Goal: Navigation & Orientation: Find specific page/section

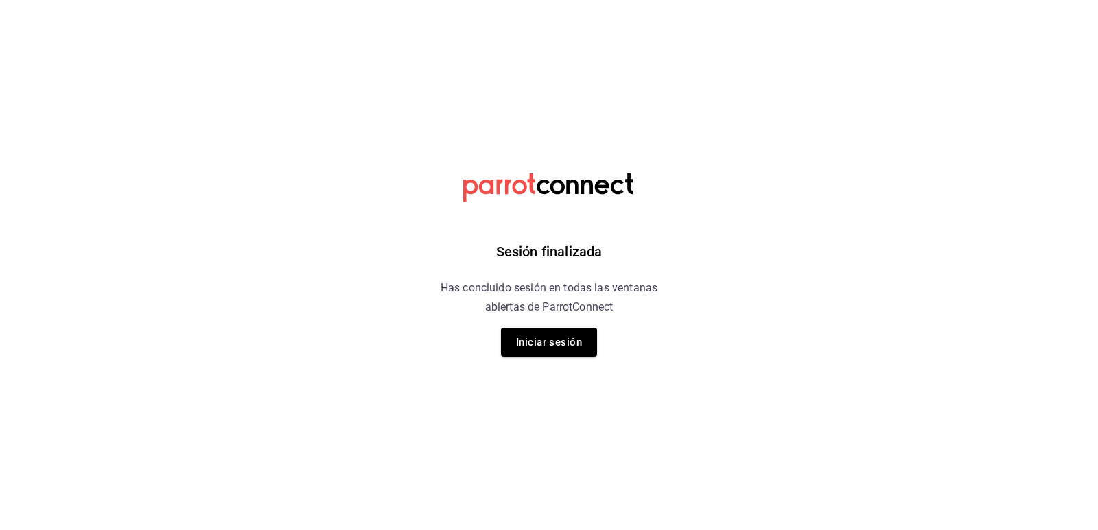
click at [557, 359] on div "Sesión finalizada Has concluido sesión en todas las ventanas abiertas de Parrot…" at bounding box center [549, 265] width 346 height 530
click at [557, 349] on button "Iniciar sesión" at bounding box center [549, 342] width 96 height 29
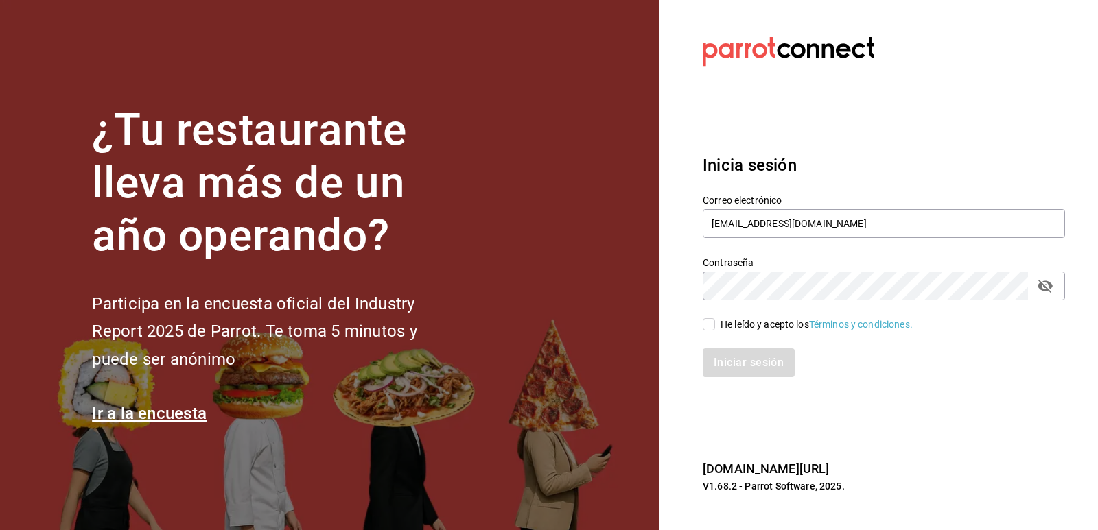
click at [721, 312] on div "He leído y acepto los Términos y condiciones." at bounding box center [875, 316] width 379 height 32
click at [717, 329] on span "He leído y acepto los Términos y condiciones." at bounding box center [814, 325] width 198 height 14
click at [715, 329] on input "He leído y acepto los Términos y condiciones." at bounding box center [708, 324] width 12 height 12
checkbox input "true"
click at [734, 353] on button "Iniciar sesión" at bounding box center [748, 362] width 93 height 29
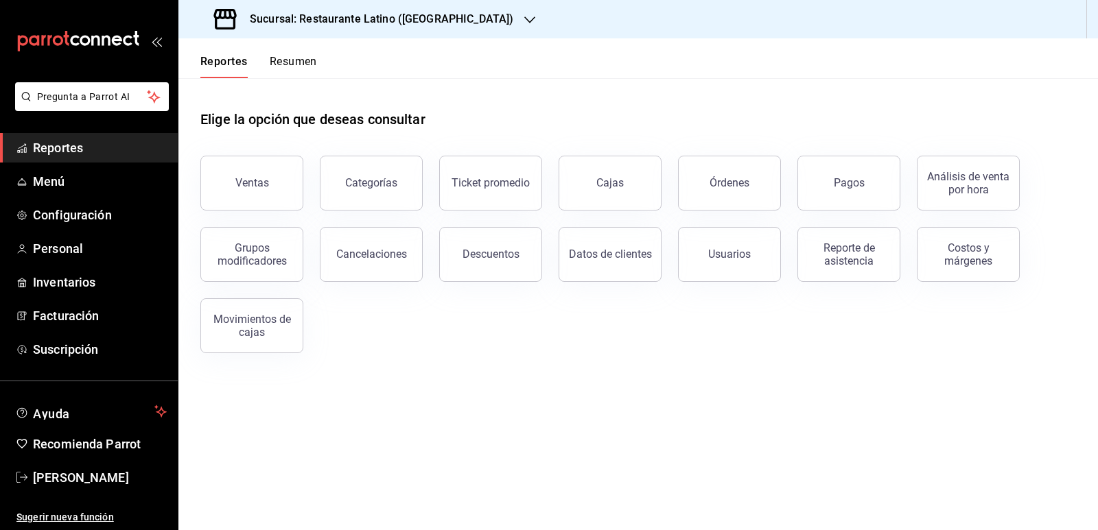
click at [285, 71] on button "Resumen" at bounding box center [293, 66] width 47 height 23
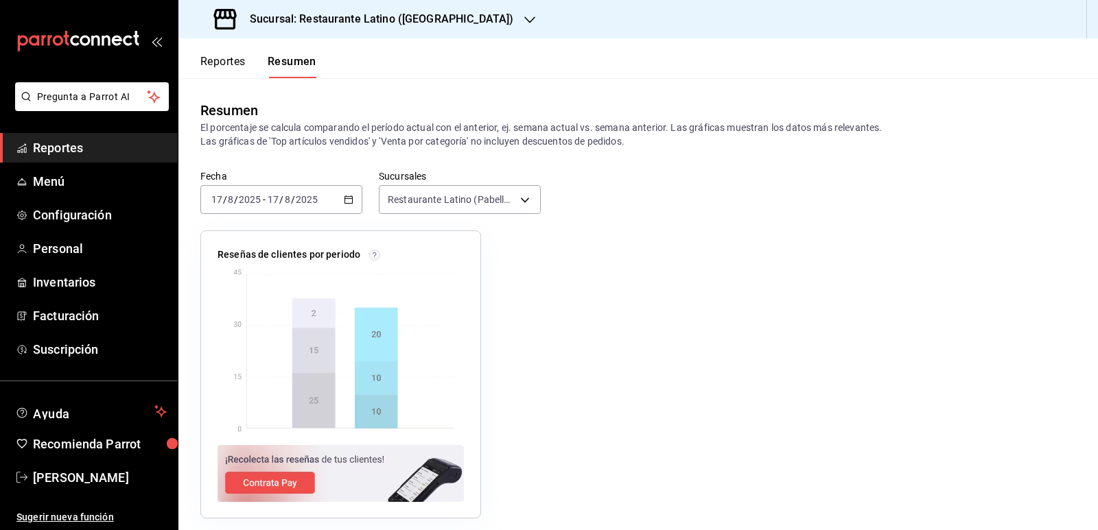
click at [405, 24] on h3 "Sucursal: Restaurante Latino (Pabellon)" at bounding box center [376, 19] width 274 height 16
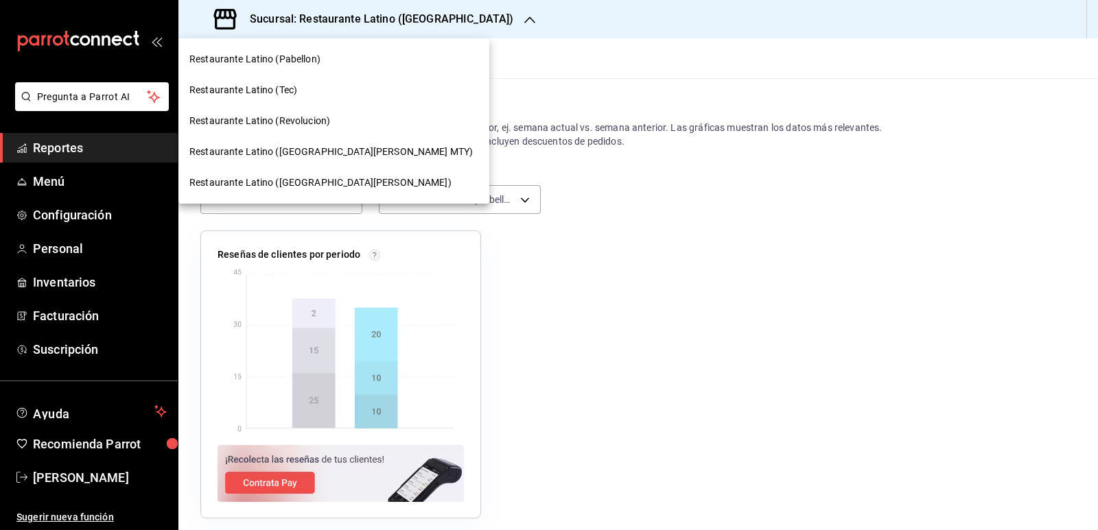
click at [331, 147] on span "Restaurante Latino (San Jeronimo MTY)" at bounding box center [330, 152] width 283 height 14
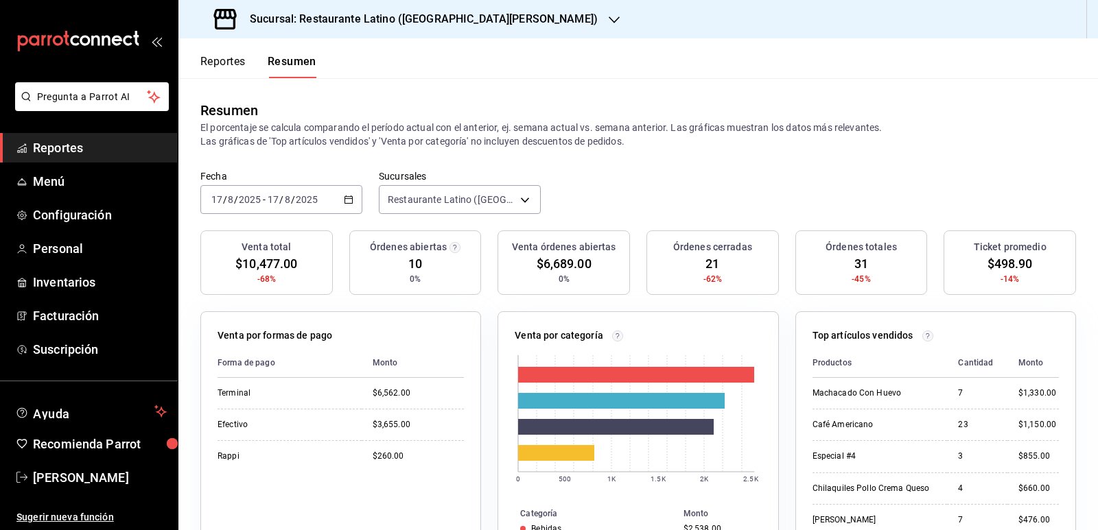
click at [446, 21] on h3 "Sucursal: Restaurante Latino (San Jeronimo MTY)" at bounding box center [418, 19] width 359 height 16
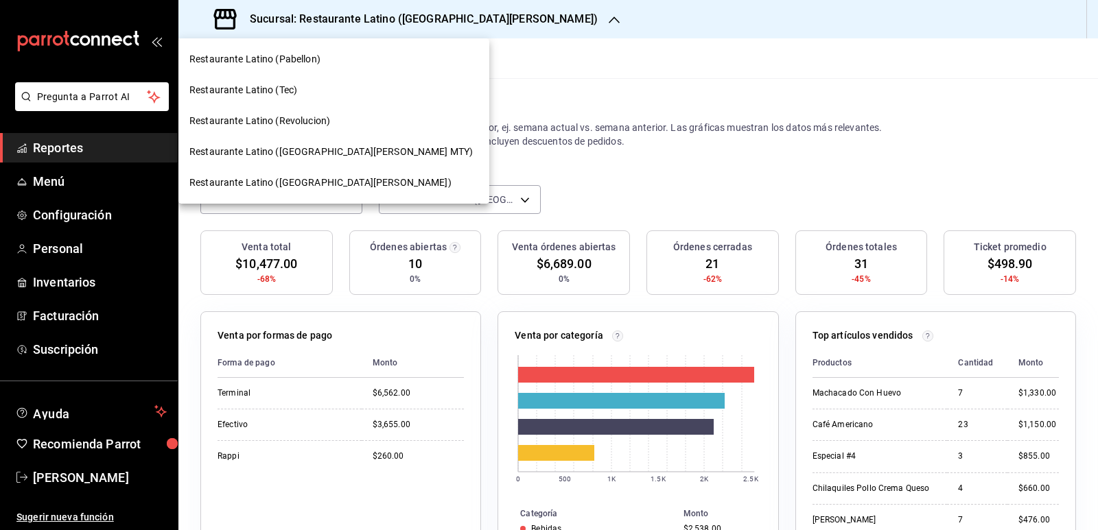
click at [331, 117] on div "Restaurante Latino (Revolucion)" at bounding box center [333, 121] width 289 height 14
